Goal: Transaction & Acquisition: Register for event/course

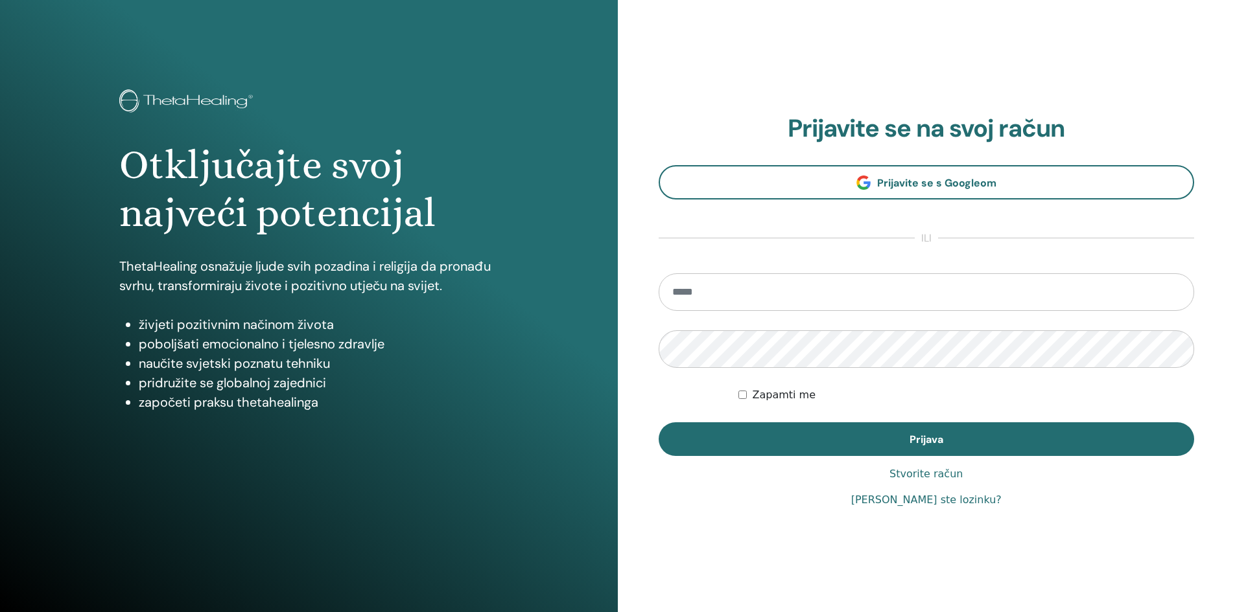
click at [774, 292] on input "email" at bounding box center [926, 292] width 536 height 38
type input "**********"
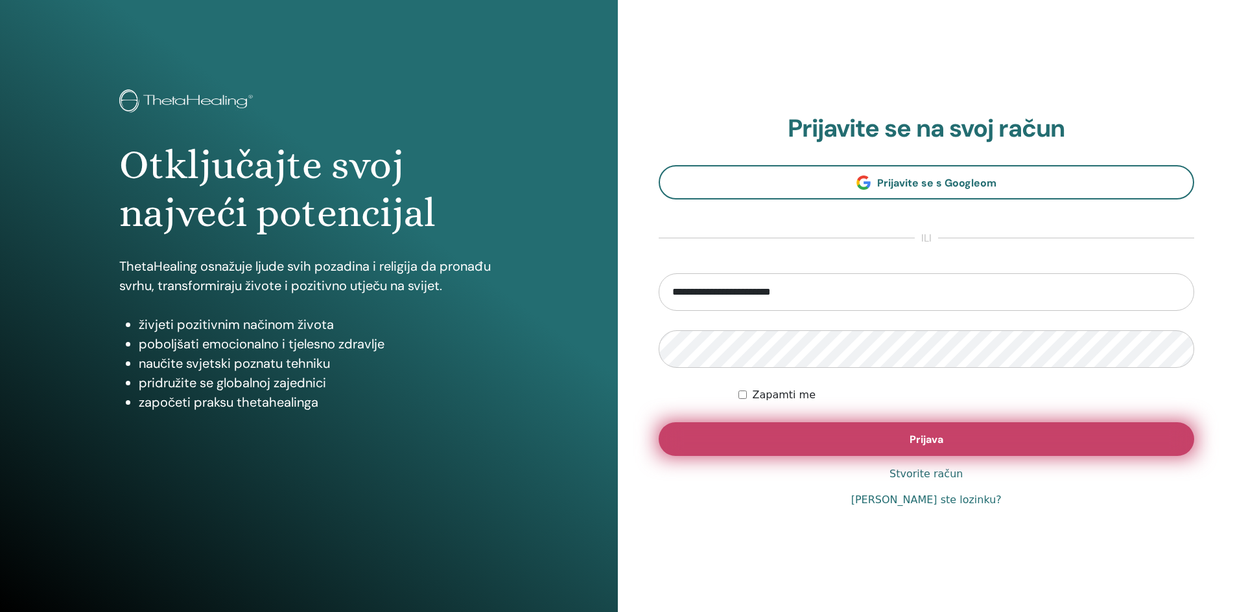
click at [822, 445] on button "Prijava" at bounding box center [926, 440] width 536 height 34
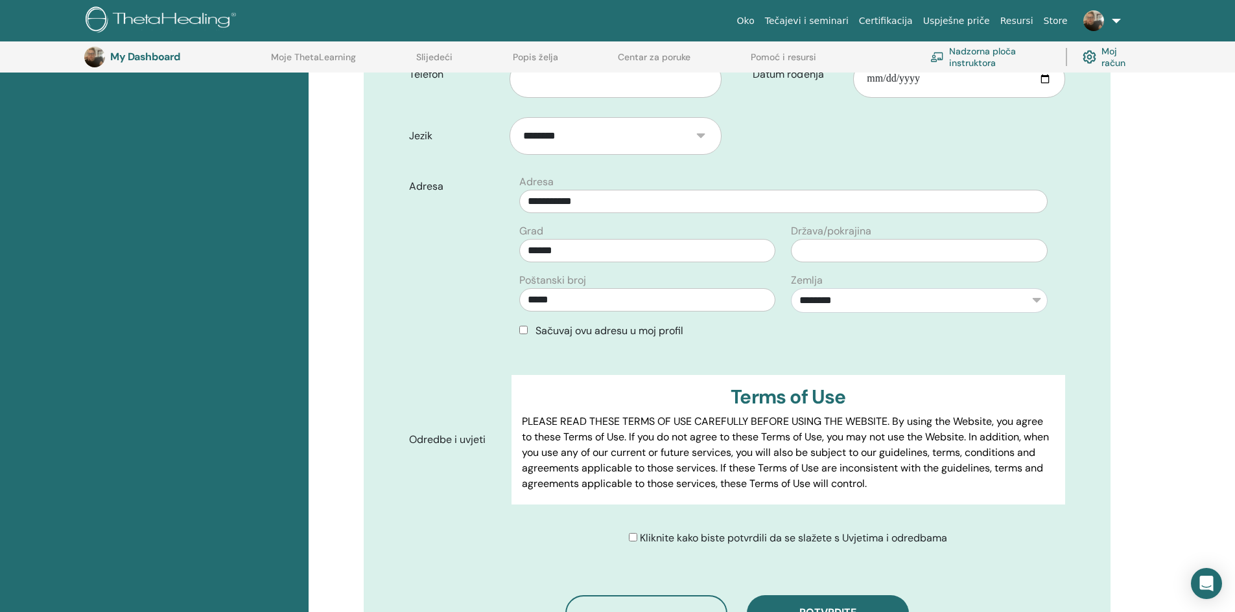
scroll to position [355, 0]
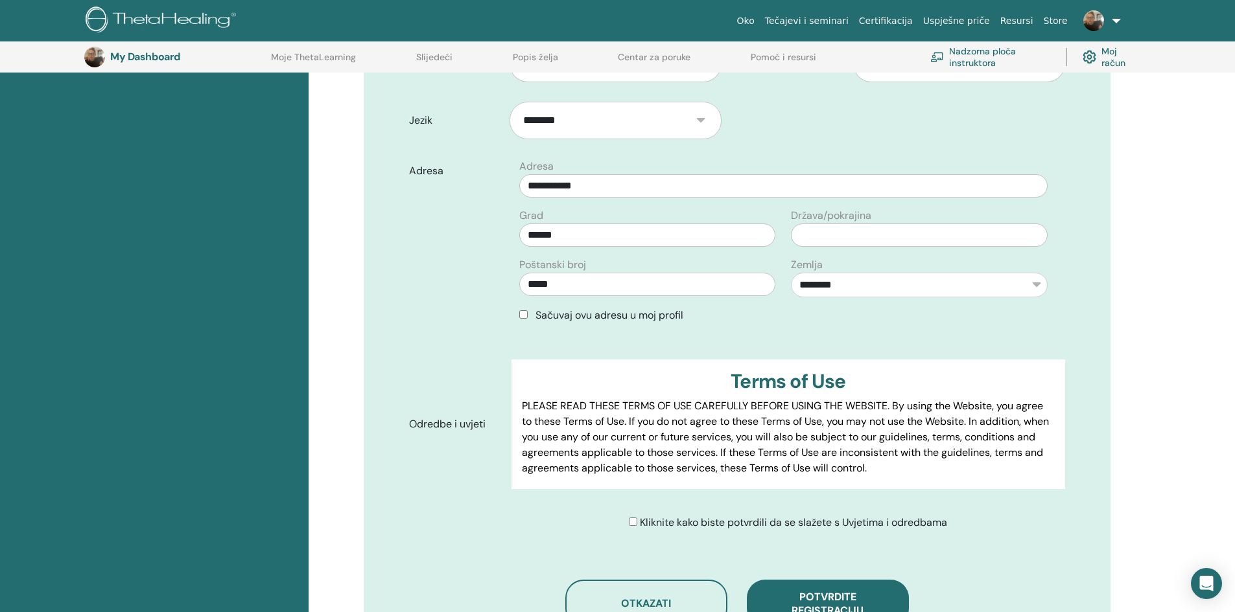
click at [534, 312] on div "Sačuvaj ovu adresu u moj profil" at bounding box center [783, 316] width 528 height 16
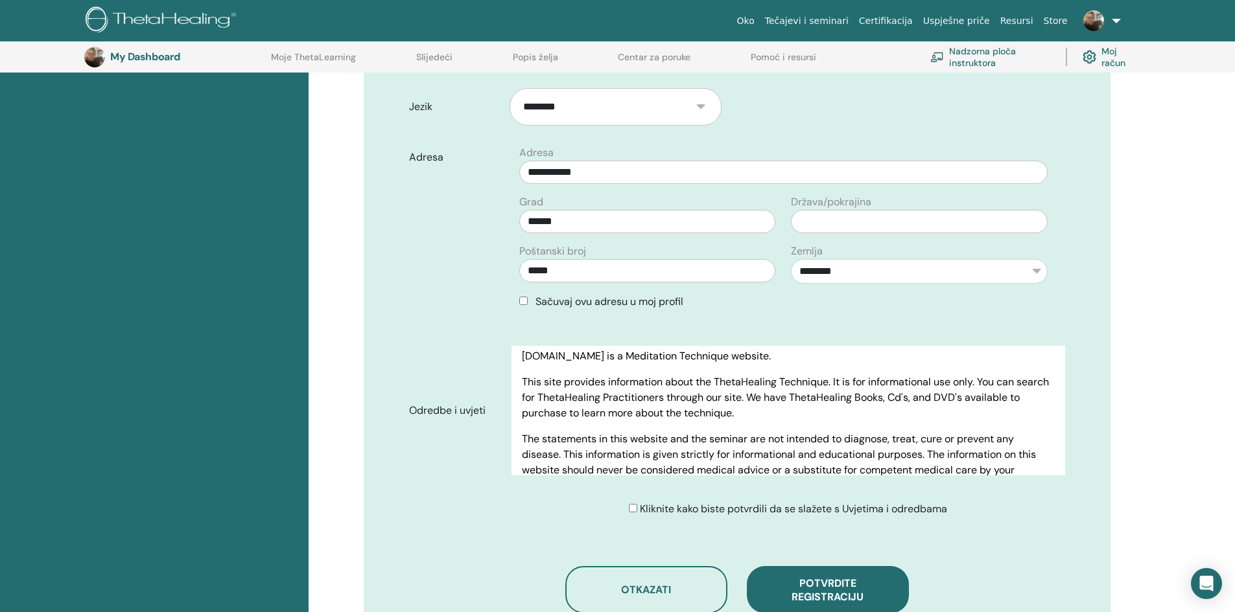
scroll to position [485, 0]
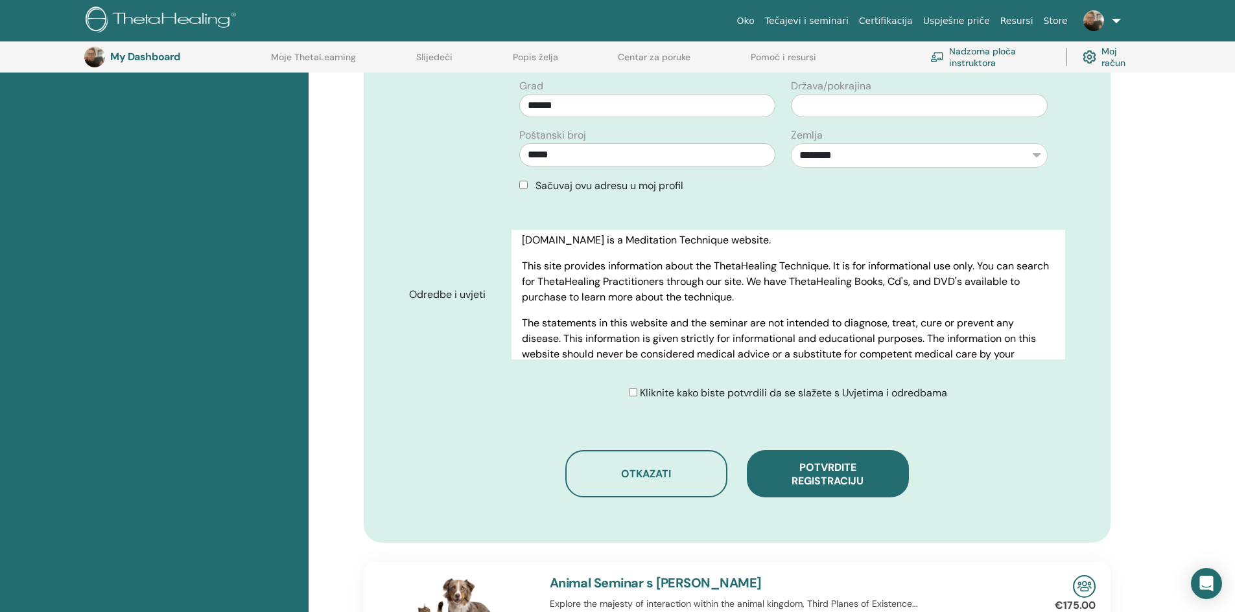
click at [638, 394] on div "Kliknite kako biste potvrdili da se slažete s Uvjetima i odredbama" at bounding box center [788, 394] width 318 height 16
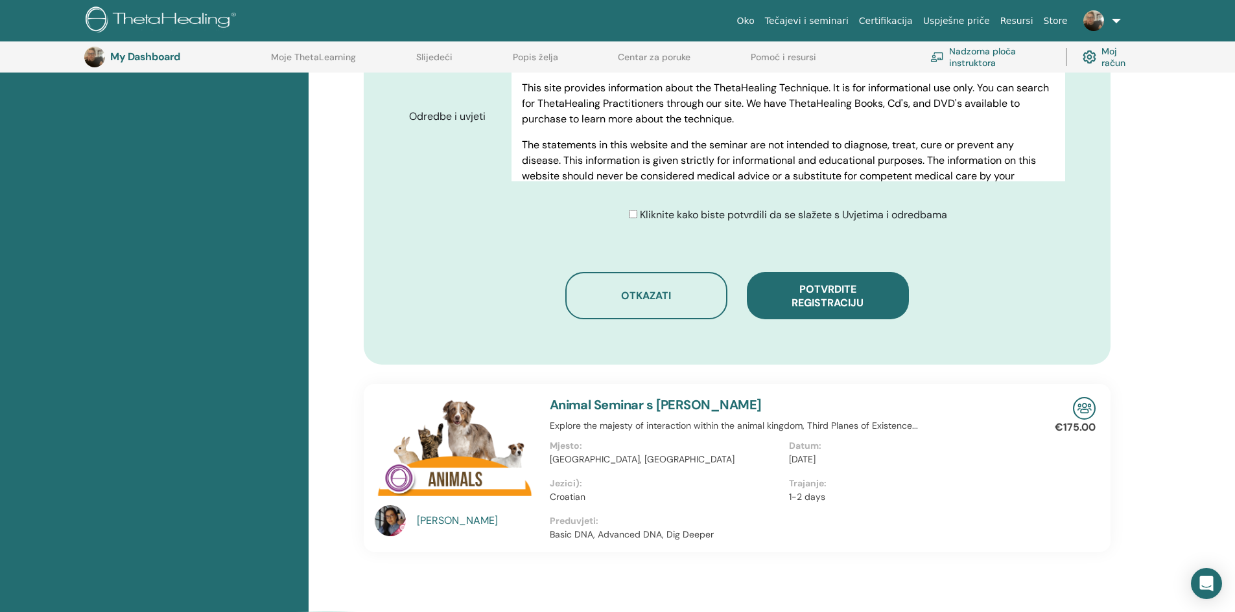
scroll to position [679, 0]
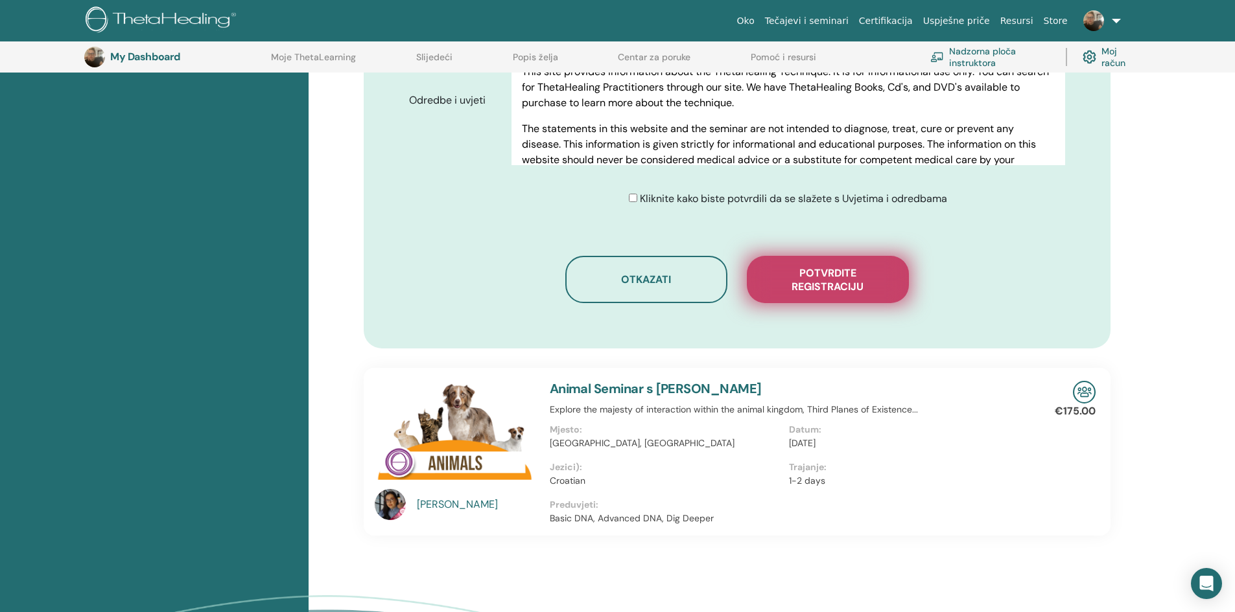
click at [822, 290] on span "Potvrdite registraciju" at bounding box center [828, 279] width 130 height 27
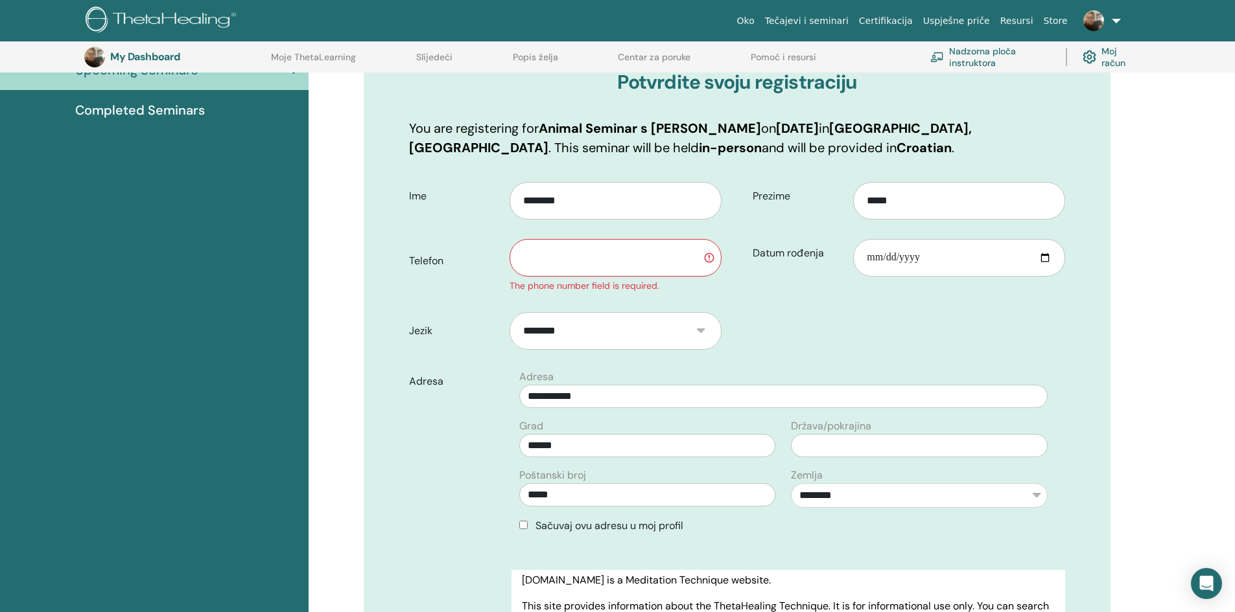
scroll to position [0, 0]
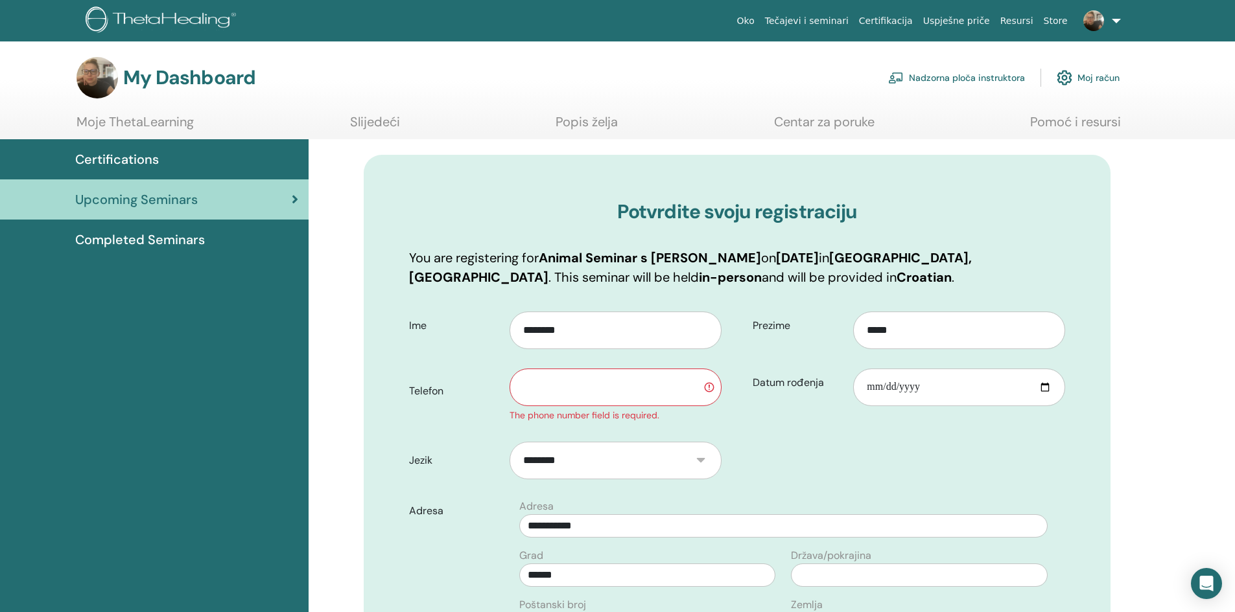
click at [656, 384] on input "text" at bounding box center [614, 388] width 211 height 38
type input "**********"
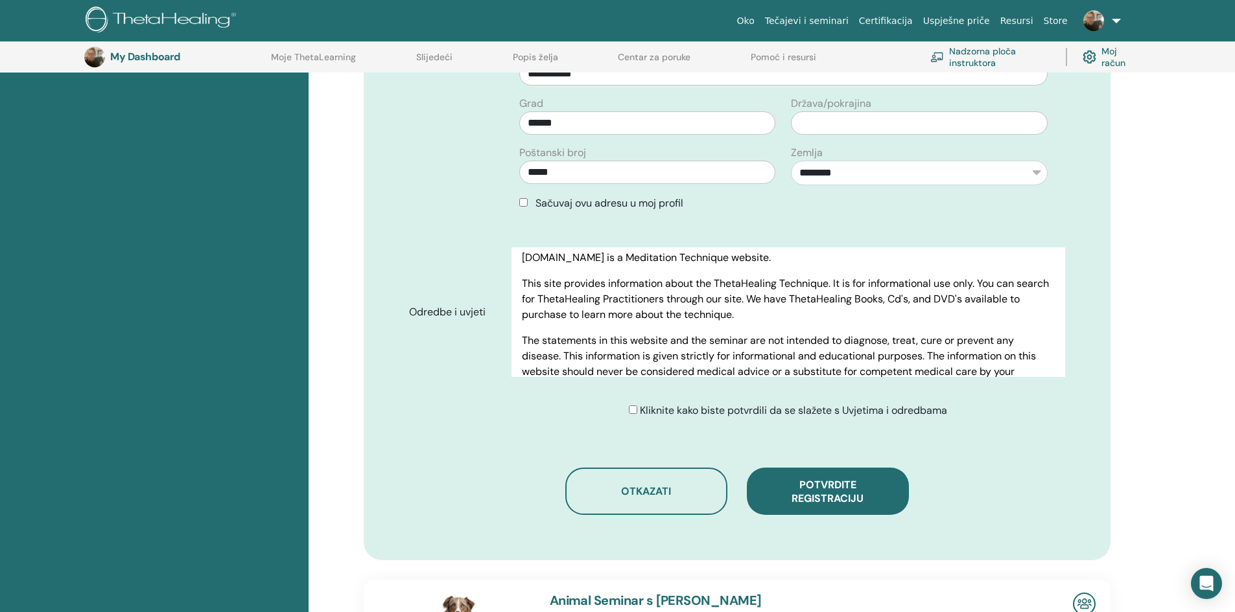
scroll to position [485, 0]
click at [836, 524] on div "**********" at bounding box center [737, 130] width 747 height 858
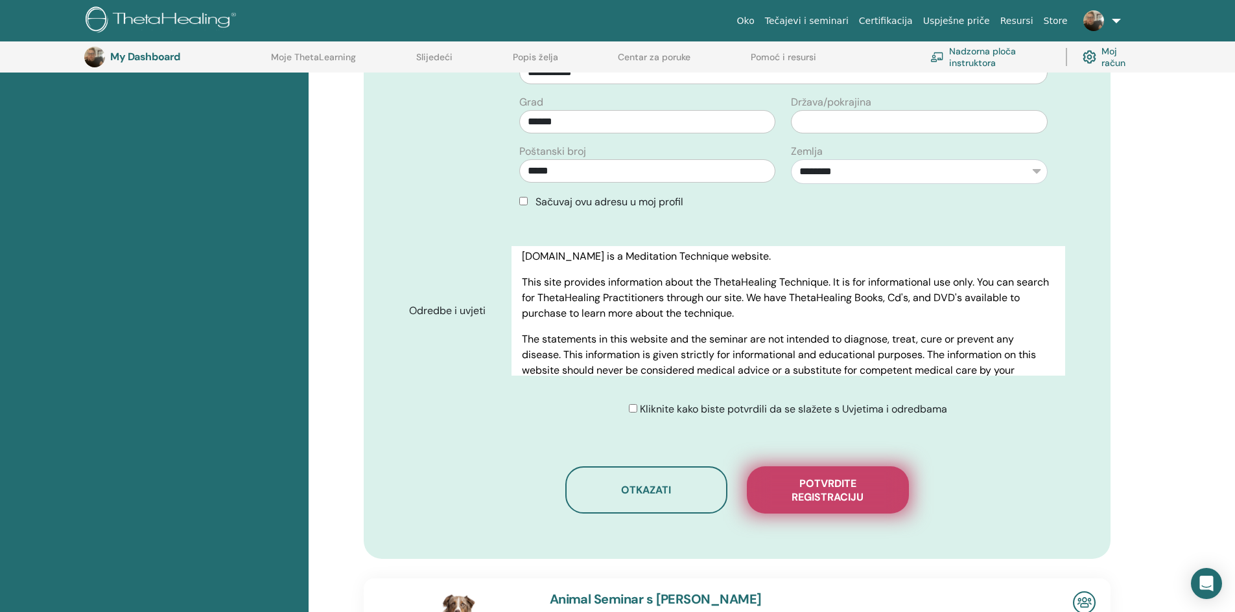
click at [833, 500] on span "Potvrdite registraciju" at bounding box center [828, 490] width 130 height 27
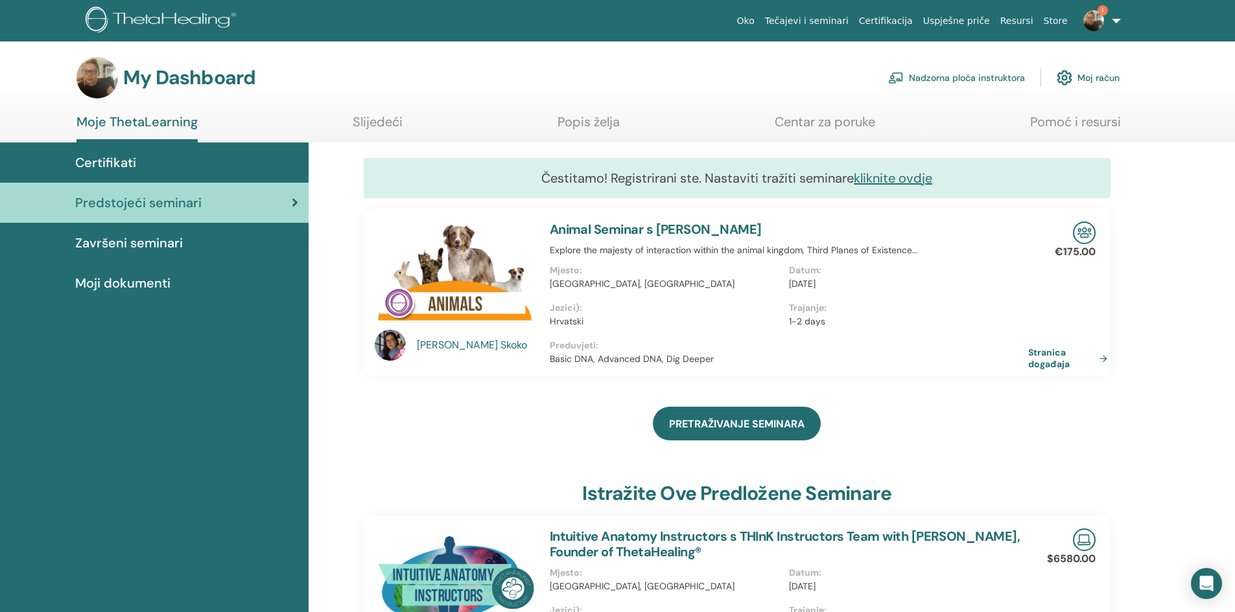
click at [1099, 25] on img at bounding box center [1093, 20] width 21 height 21
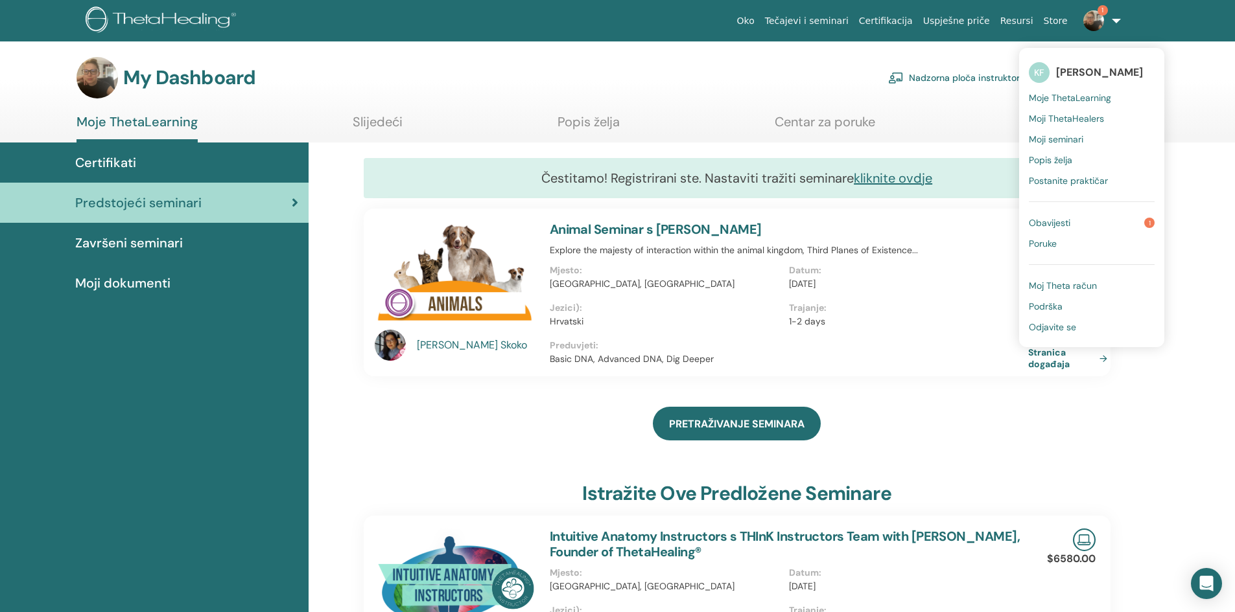
click at [1093, 221] on link "Obavijesti 1" at bounding box center [1091, 223] width 126 height 21
